Goal: Information Seeking & Learning: Understand process/instructions

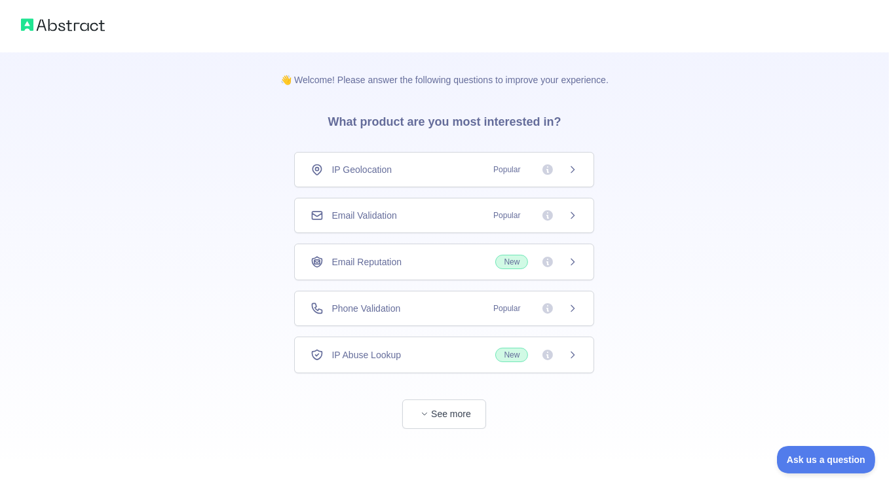
click at [393, 218] on span "Email Validation" at bounding box center [364, 215] width 65 height 13
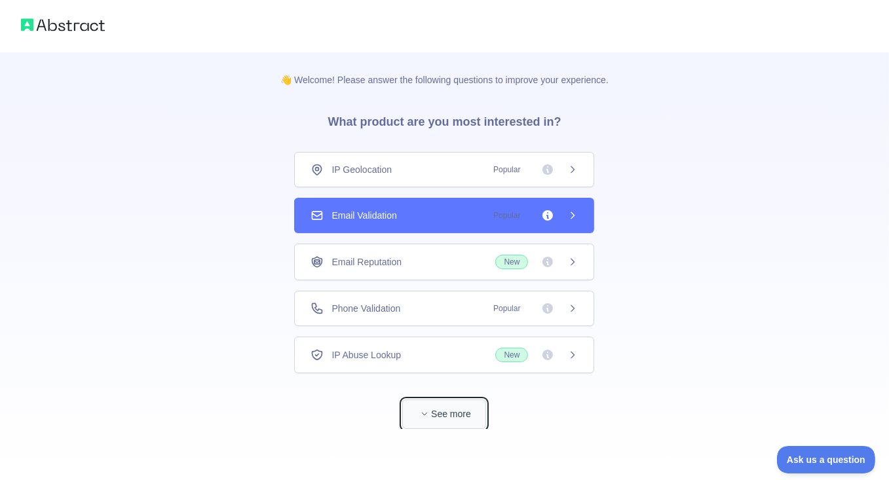
click at [453, 410] on button "See more" at bounding box center [444, 414] width 84 height 29
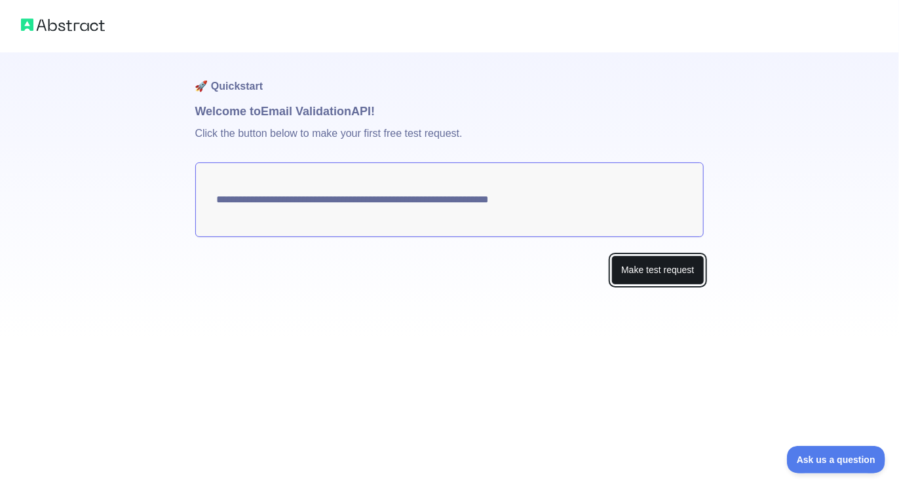
click at [626, 273] on button "Make test request" at bounding box center [658, 270] width 92 height 29
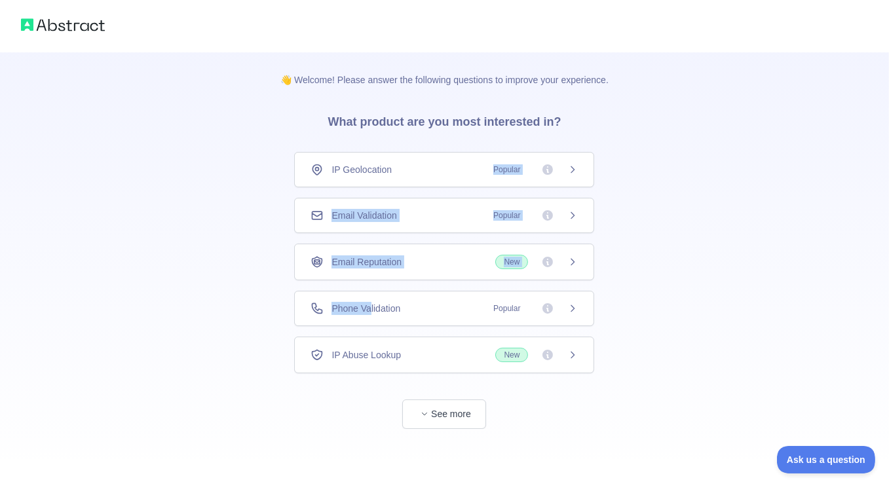
drag, startPoint x: 432, startPoint y: 178, endPoint x: 372, endPoint y: 291, distance: 127.9
click at [372, 291] on div "IP Geolocation Popular Email Validation Popular Email Reputation New Phone Vali…" at bounding box center [444, 263] width 300 height 222
click at [390, 224] on div "Email Validation Popular" at bounding box center [444, 215] width 300 height 35
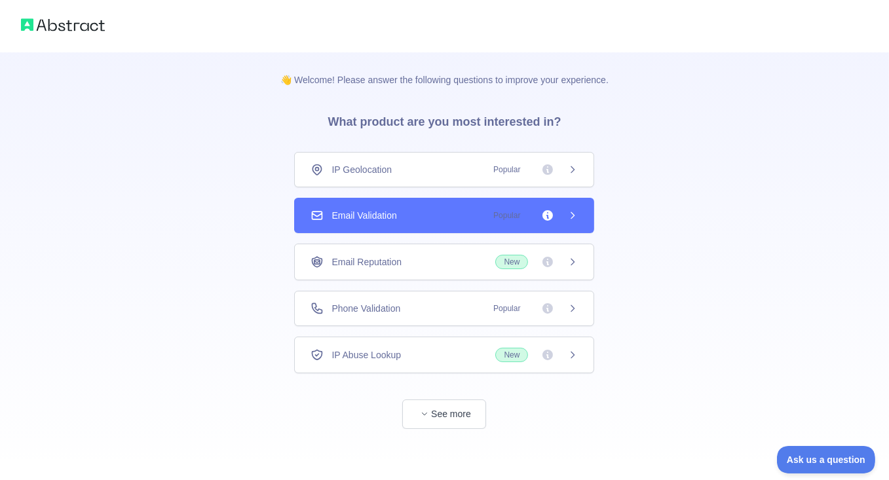
click at [390, 224] on div "Email Validation Popular" at bounding box center [444, 215] width 300 height 35
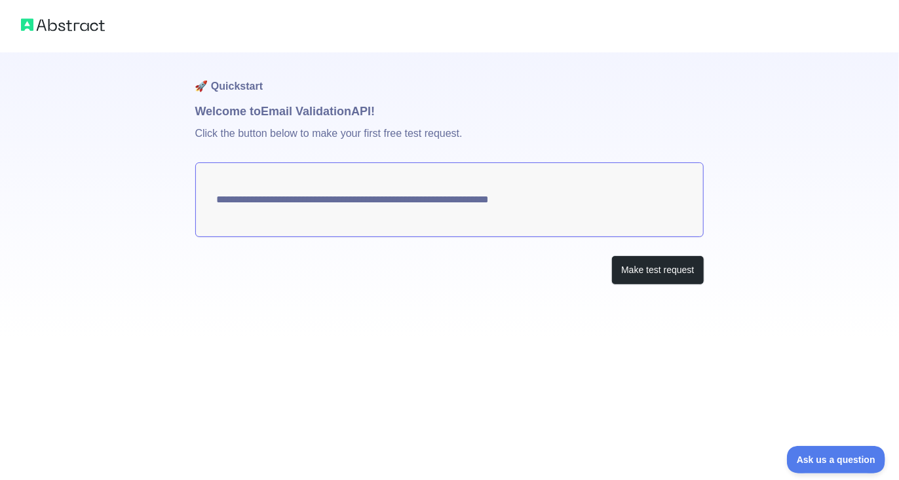
click at [322, 113] on h1 "Welcome to Email Validation API!" at bounding box center [449, 111] width 509 height 18
click at [551, 210] on textarea "**********" at bounding box center [449, 200] width 509 height 75
click at [644, 272] on button "Make test request" at bounding box center [658, 270] width 92 height 29
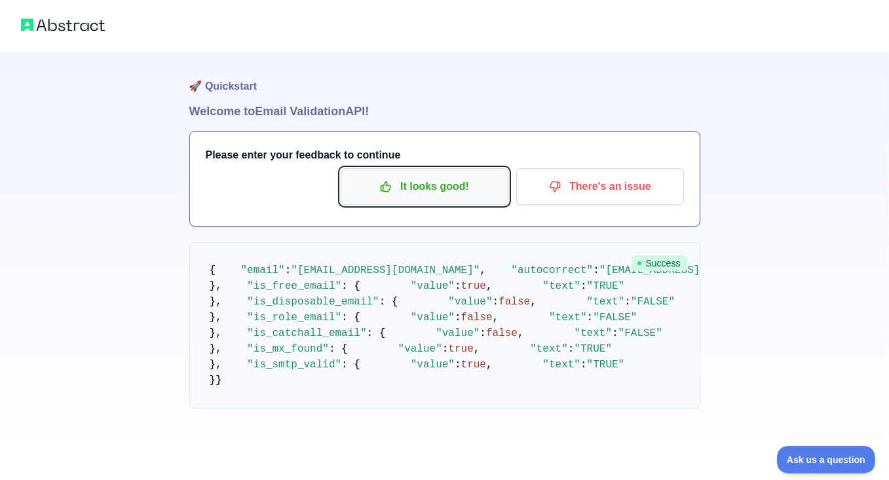
click at [444, 187] on p "It looks good!" at bounding box center [425, 187] width 148 height 22
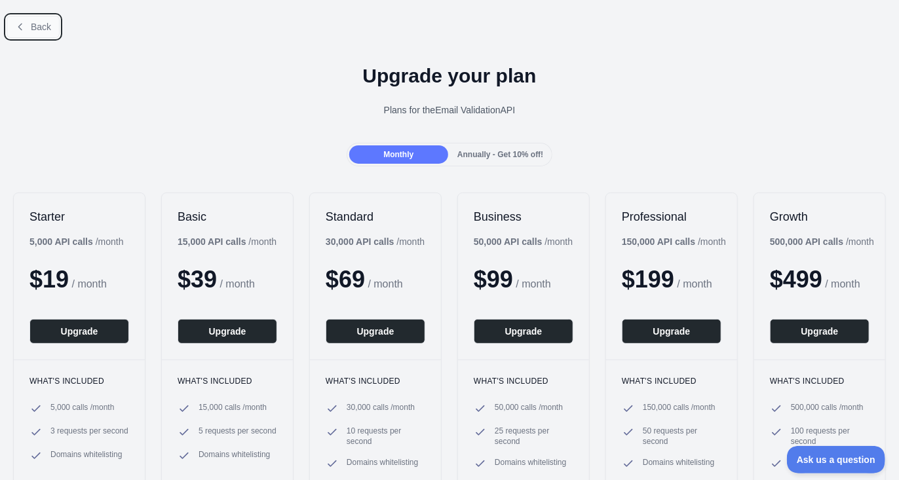
click at [31, 27] on span "Back" at bounding box center [41, 27] width 20 height 10
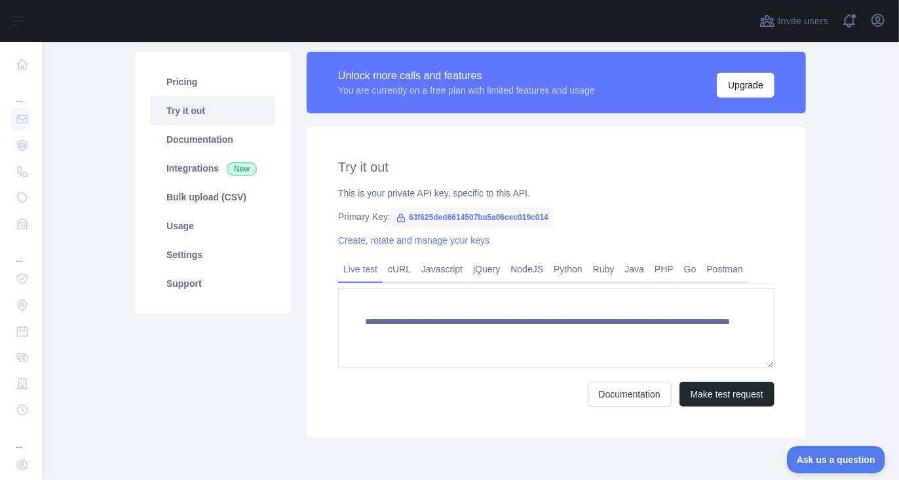
scroll to position [142, 0]
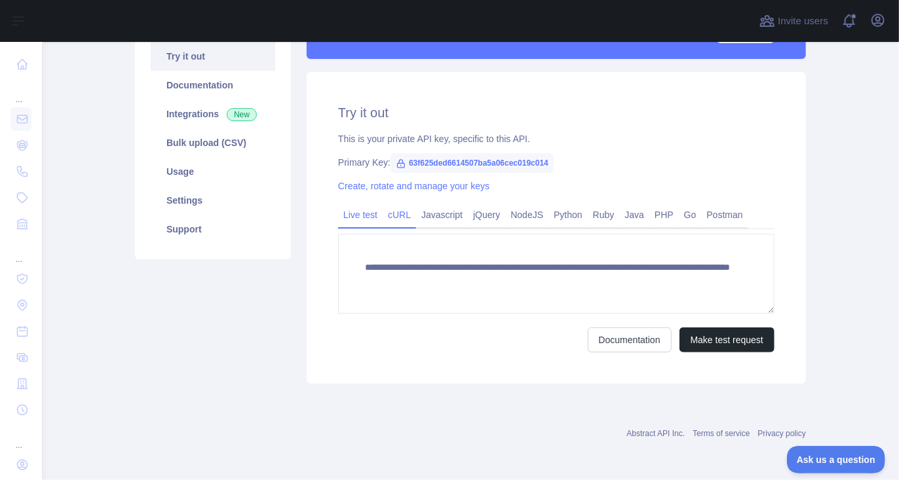
click at [393, 214] on link "cURL" at bounding box center [399, 215] width 33 height 21
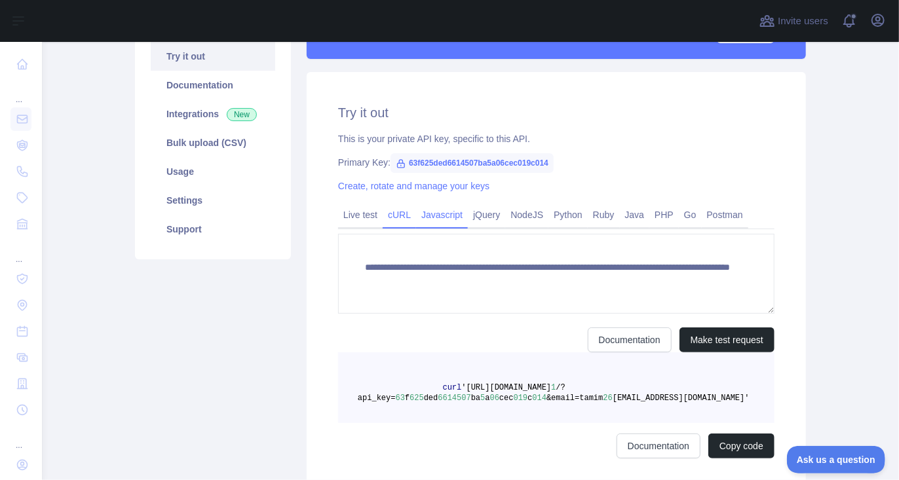
click at [426, 214] on div "**********" at bounding box center [556, 281] width 499 height 418
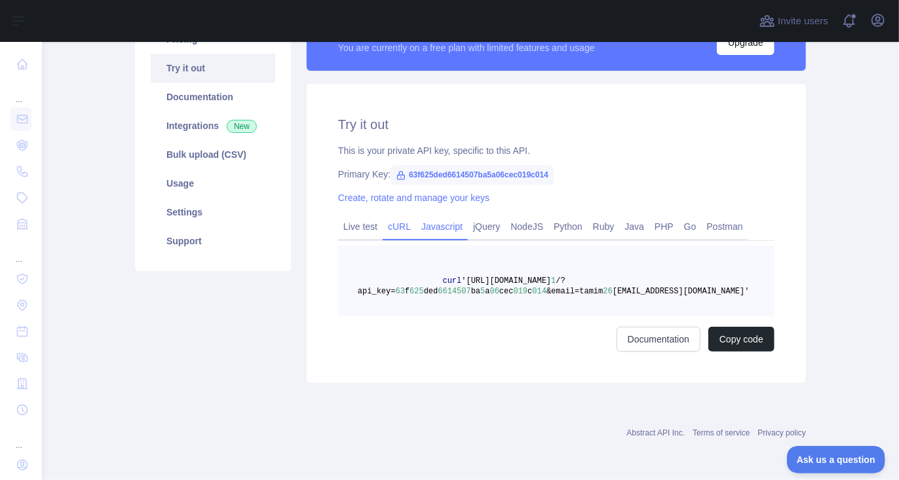
scroll to position [129, 0]
click at [457, 227] on link "Javascript" at bounding box center [442, 227] width 52 height 21
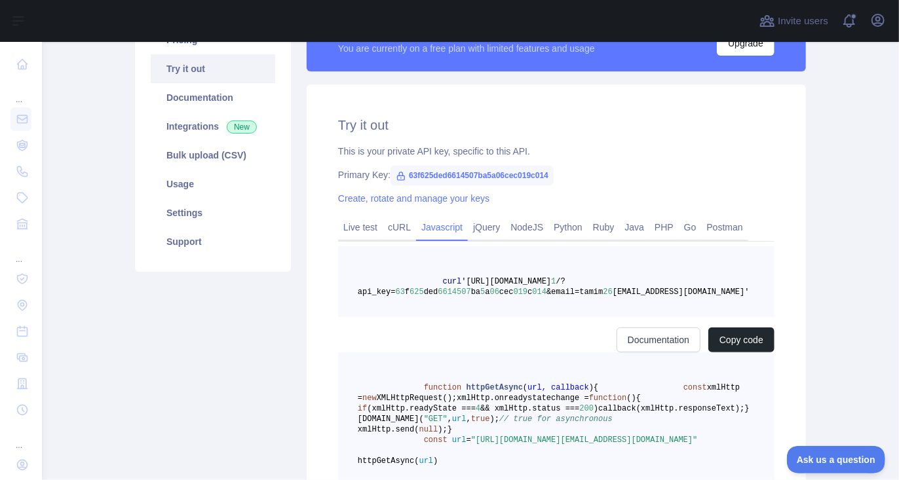
scroll to position [142, 0]
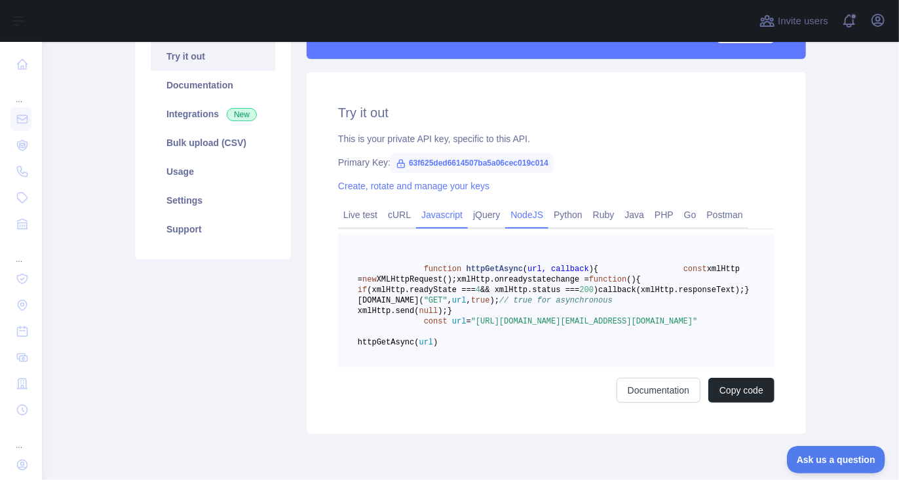
click at [505, 215] on link "NodeJS" at bounding box center [526, 215] width 43 height 21
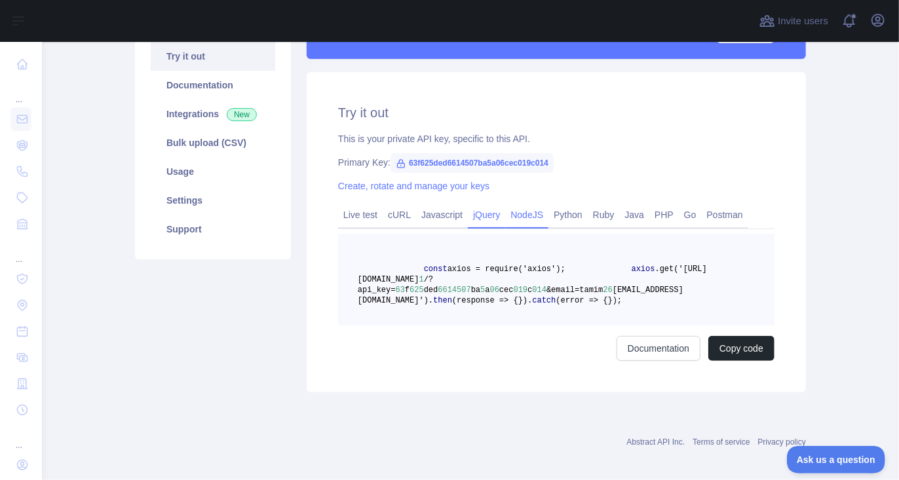
click at [492, 214] on link "jQuery" at bounding box center [486, 215] width 37 height 21
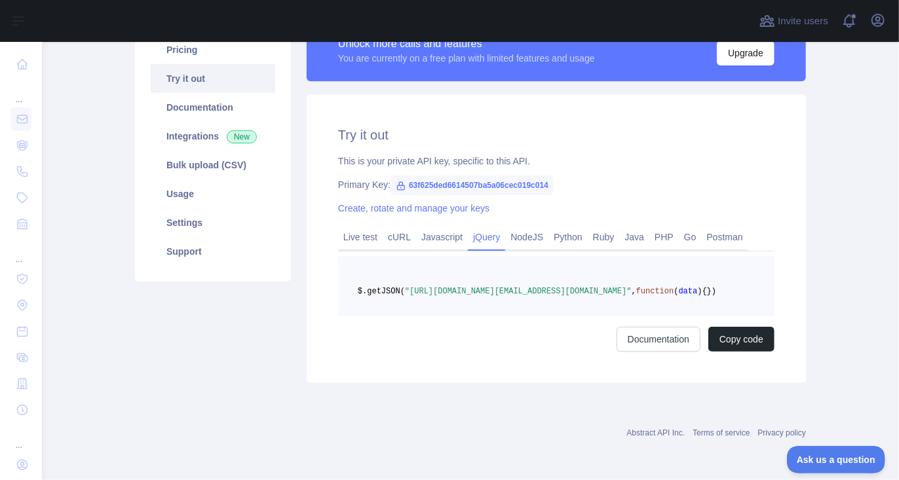
scroll to position [140, 0]
click at [549, 227] on link "Python" at bounding box center [568, 237] width 39 height 21
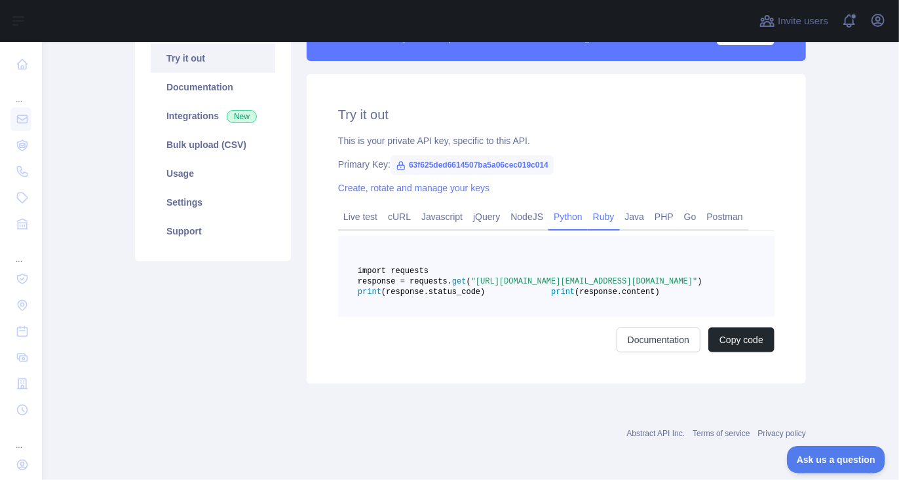
click at [602, 216] on link "Ruby" at bounding box center [604, 216] width 32 height 21
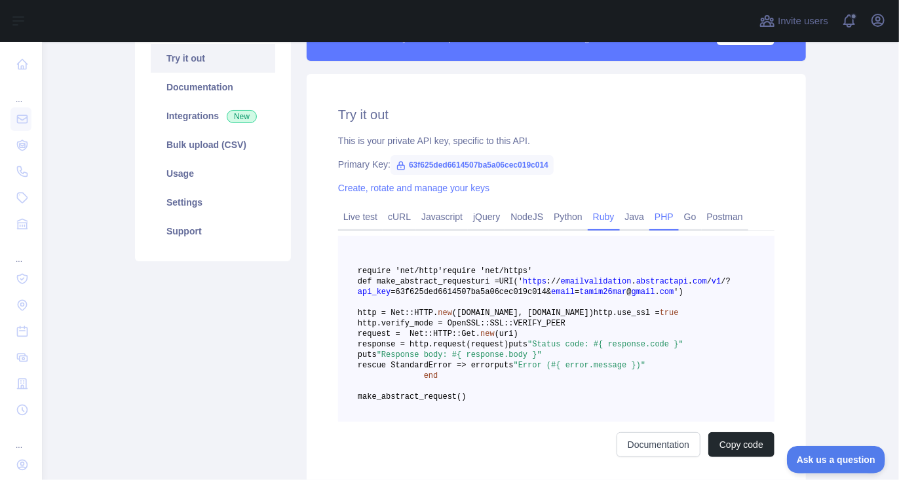
click at [650, 216] on link "PHP" at bounding box center [664, 216] width 29 height 21
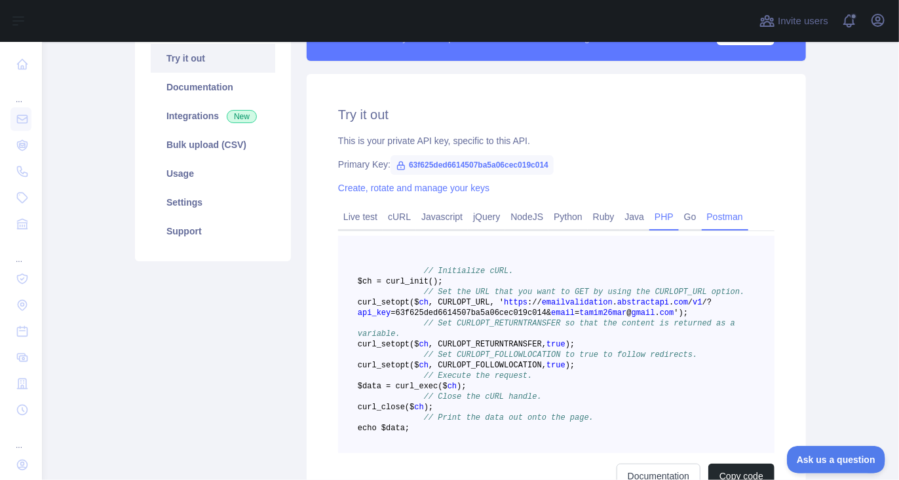
click at [702, 216] on link "Postman" at bounding box center [725, 216] width 47 height 21
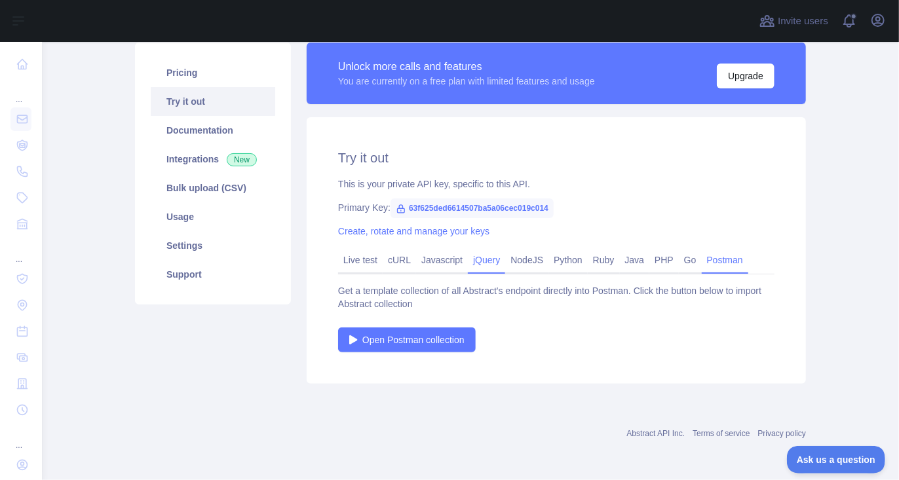
click at [488, 258] on link "jQuery" at bounding box center [486, 260] width 37 height 21
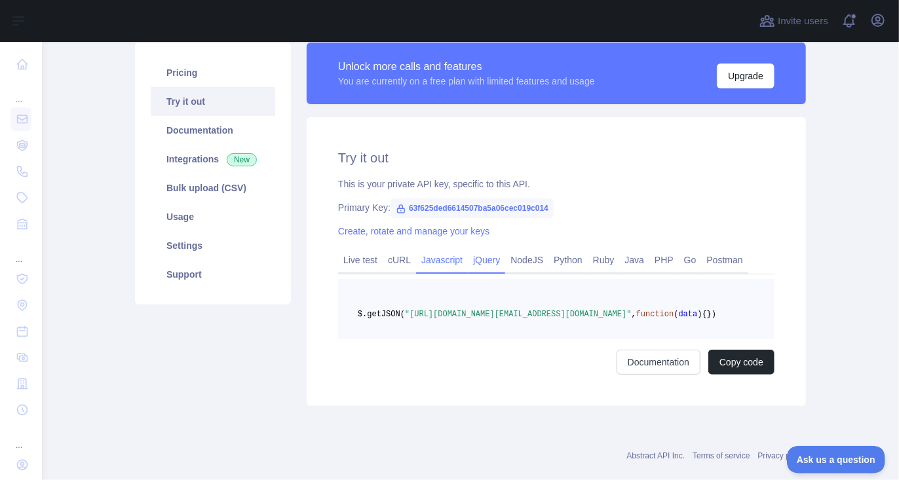
click at [434, 259] on link "Javascript" at bounding box center [442, 260] width 52 height 21
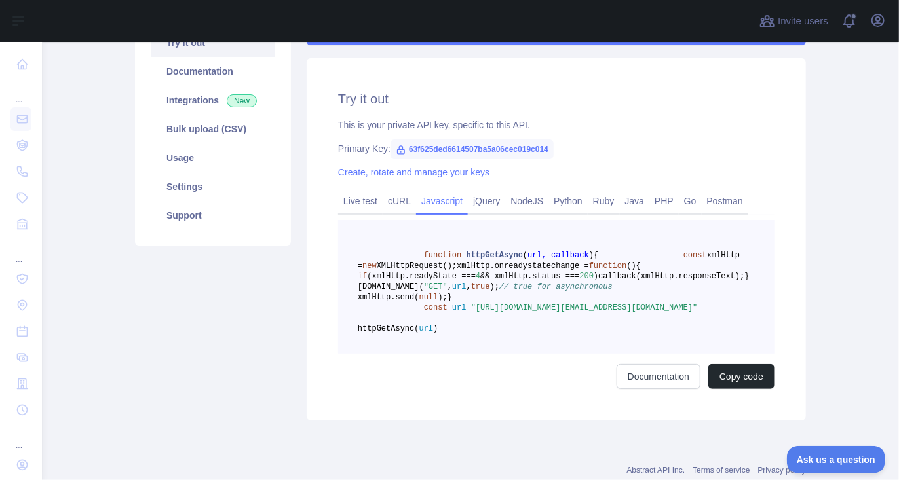
scroll to position [184, 0]
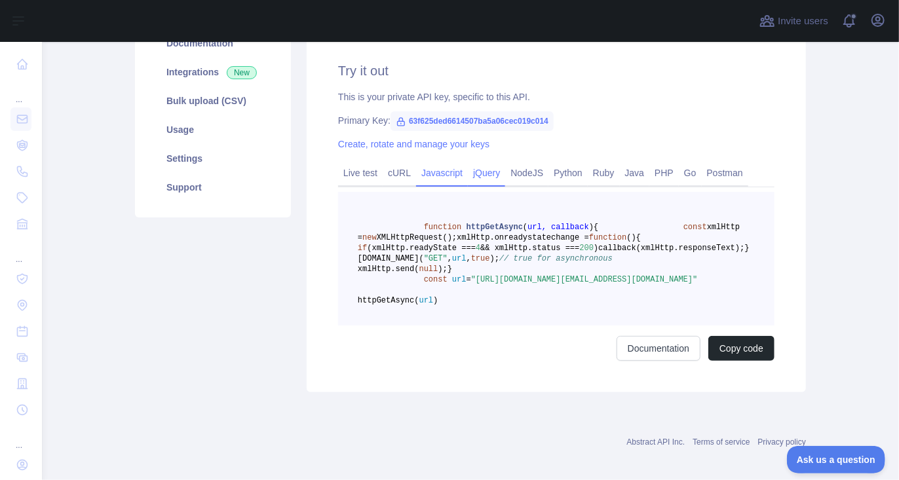
click at [484, 178] on link "jQuery" at bounding box center [486, 173] width 37 height 21
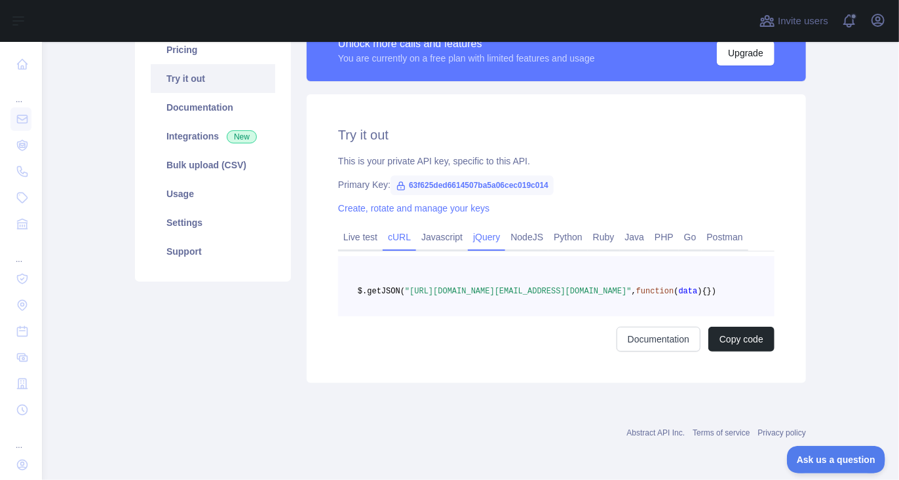
click at [394, 227] on link "cURL" at bounding box center [399, 237] width 33 height 21
